Goal: Obtain resource: Download file/media

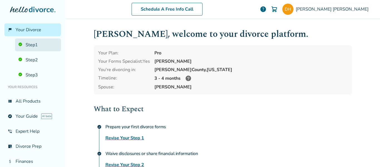
click at [32, 46] on link "Step 1" at bounding box center [38, 44] width 46 height 13
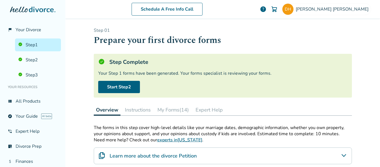
click at [163, 108] on button "My Forms (14)" at bounding box center [173, 109] width 36 height 11
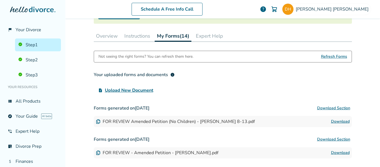
scroll to position [83, 0]
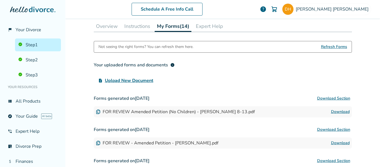
click at [336, 110] on link "Download" at bounding box center [340, 111] width 19 height 7
click at [326, 12] on span "[PERSON_NAME]" at bounding box center [333, 9] width 75 height 6
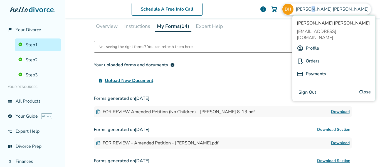
click at [303, 88] on button "Sign Out" at bounding box center [307, 92] width 21 height 8
